Goal: Transaction & Acquisition: Download file/media

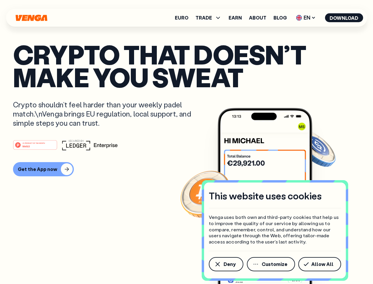
click at [186, 142] on div "#1 PRODUCT OF THE MONTH Web3" at bounding box center [186, 144] width 347 height 11
click at [226, 264] on span "Deny" at bounding box center [230, 263] width 12 height 5
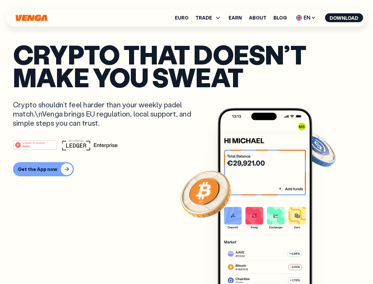
click at [271, 264] on img at bounding box center [265, 207] width 95 height 198
click at [321, 264] on article "Crypto that doesn’t make you sweat Crypto shouldn’t feel harder than your weekl…" at bounding box center [186, 154] width 347 height 222
click at [210, 18] on span "TRADE" at bounding box center [204, 17] width 17 height 5
click at [306, 18] on span "EN" at bounding box center [306, 17] width 24 height 9
click at [344, 18] on button "Download" at bounding box center [344, 17] width 38 height 9
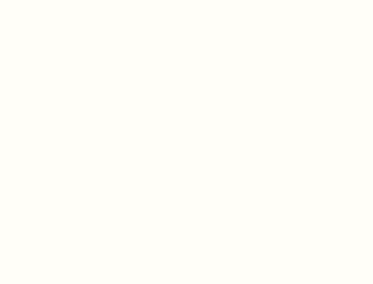
click at [186, 0] on html "This website uses cookies Venga uses both own and third-party cookies that help…" at bounding box center [186, 0] width 373 height 0
click at [43, 0] on html "This website uses cookies Venga uses both own and third-party cookies that help…" at bounding box center [186, 0] width 373 height 0
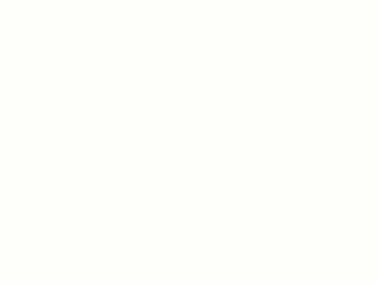
click at [36, 0] on html "This website uses cookies Venga uses both own and third-party cookies that help…" at bounding box center [189, 0] width 378 height 0
